Goal: Task Accomplishment & Management: Use online tool/utility

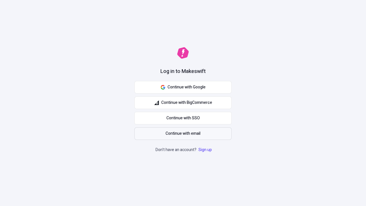
click at [183, 134] on span "Continue with email" at bounding box center [183, 134] width 35 height 6
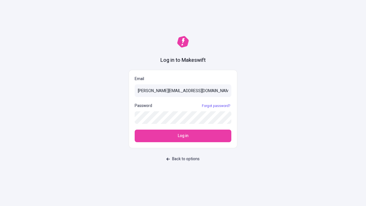
type input "[PERSON_NAME][EMAIL_ADDRESS][DOMAIN_NAME]"
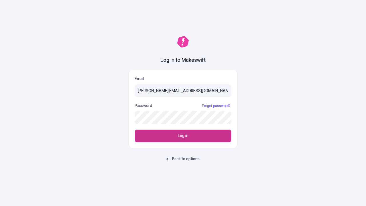
click at [183, 136] on span "Log in" at bounding box center [183, 136] width 11 height 6
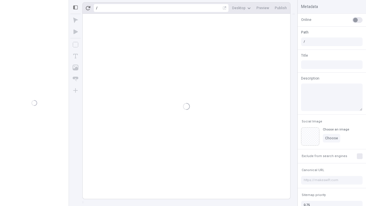
type input "/deep-link-taceo"
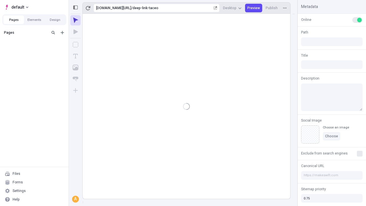
type input "/deep-link-taceo"
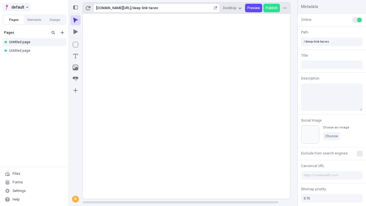
click at [16, 7] on span "default" at bounding box center [17, 7] width 13 height 7
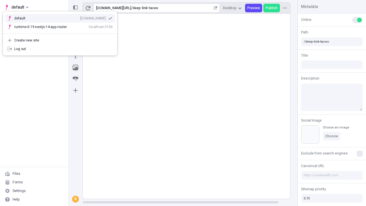
click at [80, 17] on div "qee9k4dy7d.staging.makeswift.site" at bounding box center [93, 18] width 26 height 5
click at [62, 33] on icon "Add new" at bounding box center [62, 32] width 3 height 3
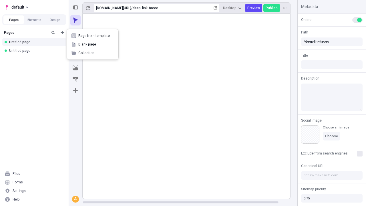
click at [93, 44] on span "Blank page" at bounding box center [95, 44] width 35 height 5
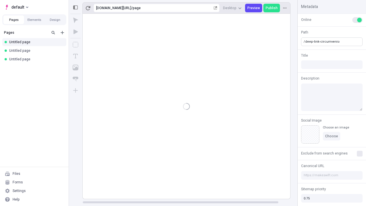
type input "/deep-link-circumvenio"
